Goal: Navigation & Orientation: Find specific page/section

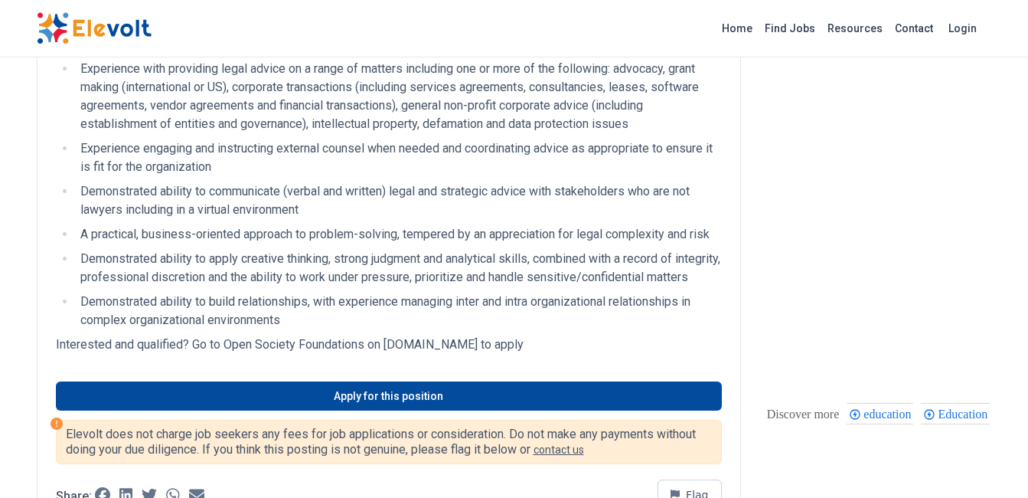
scroll to position [995, 0]
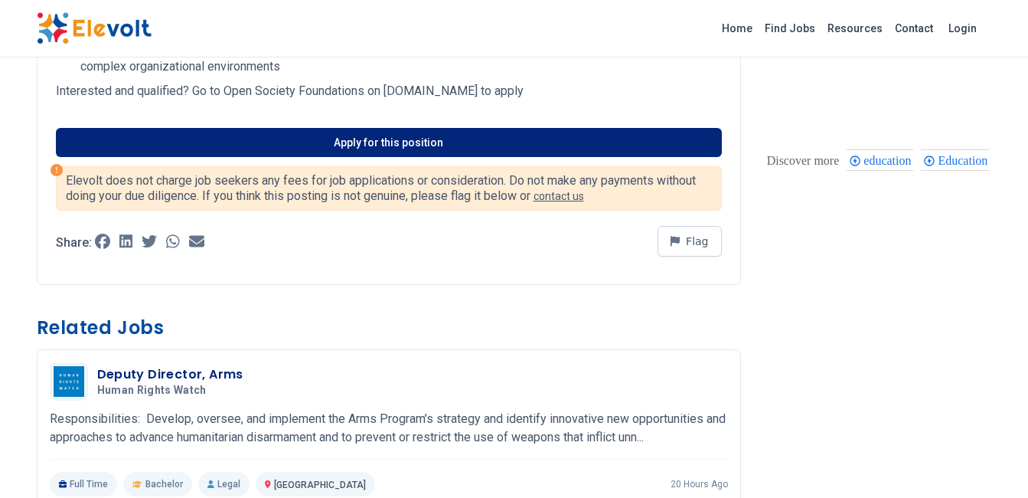
click at [411, 157] on link "Apply for this position" at bounding box center [389, 142] width 666 height 29
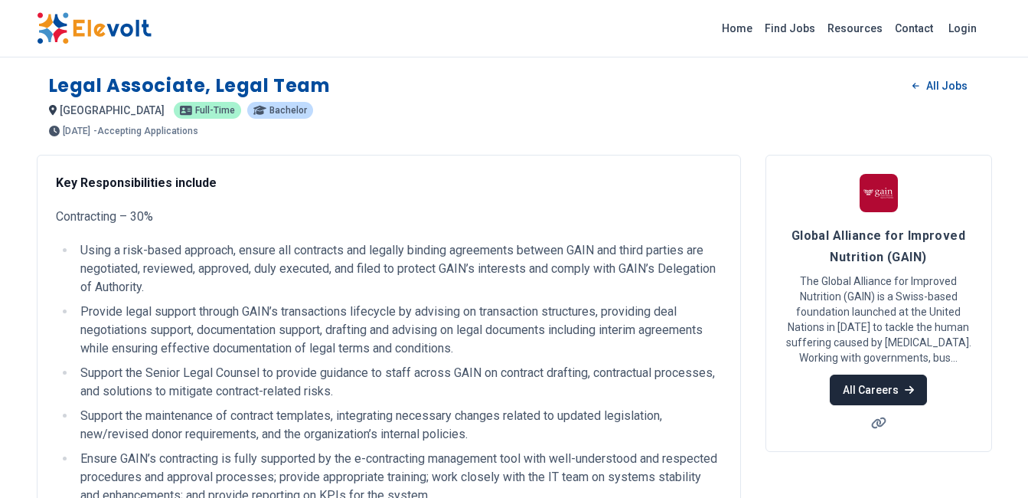
click at [883, 390] on link "All Careers" at bounding box center [878, 389] width 97 height 31
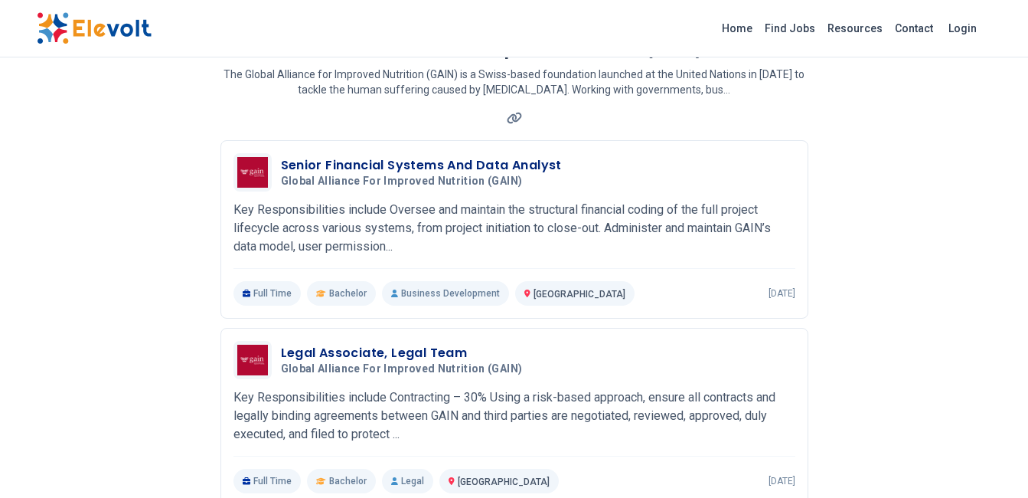
scroll to position [77, 0]
